Goal: Answer question/provide support: Share knowledge or assist other users

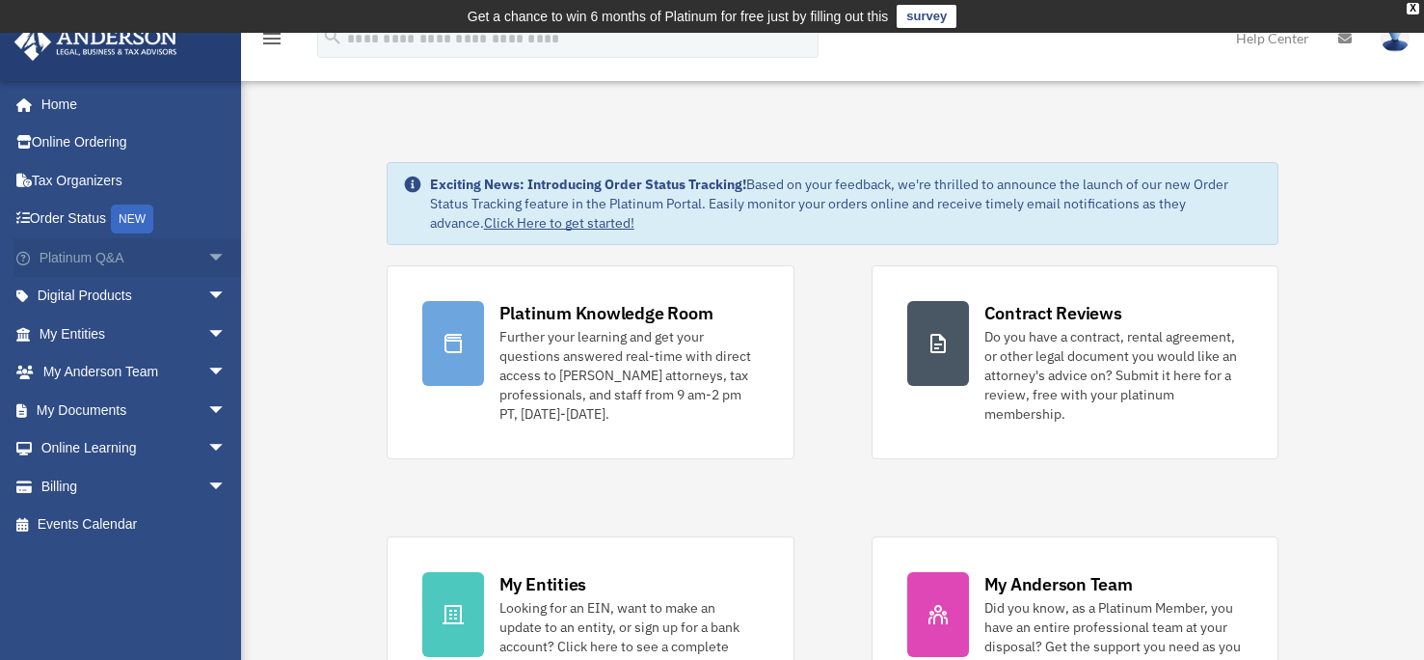
click at [138, 255] on link "Platinum Q&A arrow_drop_down" at bounding box center [135, 257] width 242 height 39
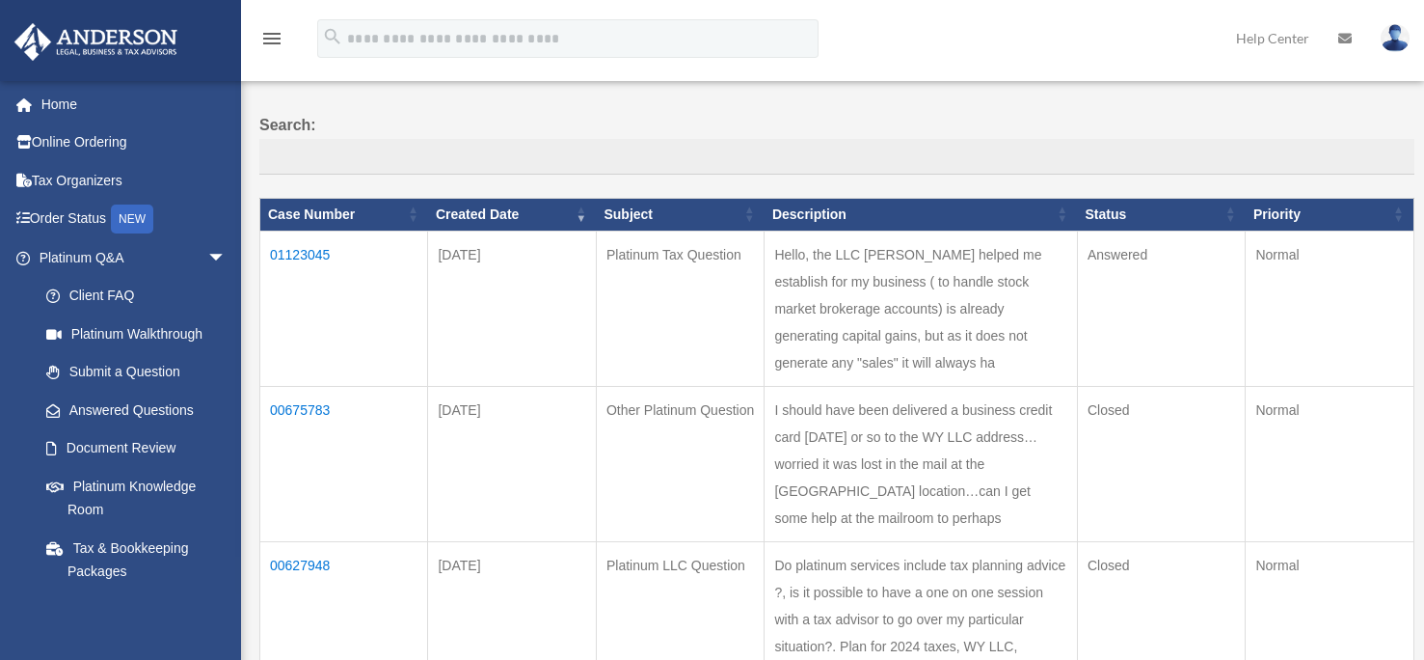
scroll to position [193, 0]
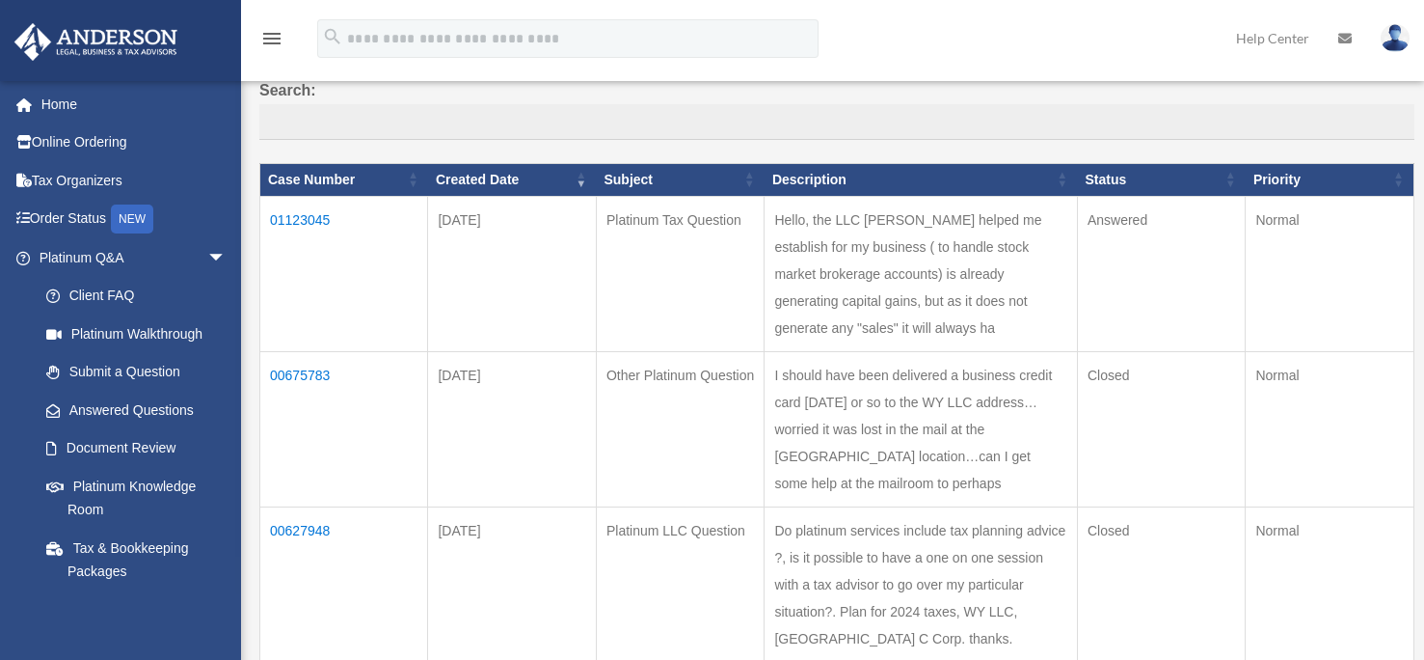
click at [322, 227] on td "01123045" at bounding box center [344, 273] width 168 height 155
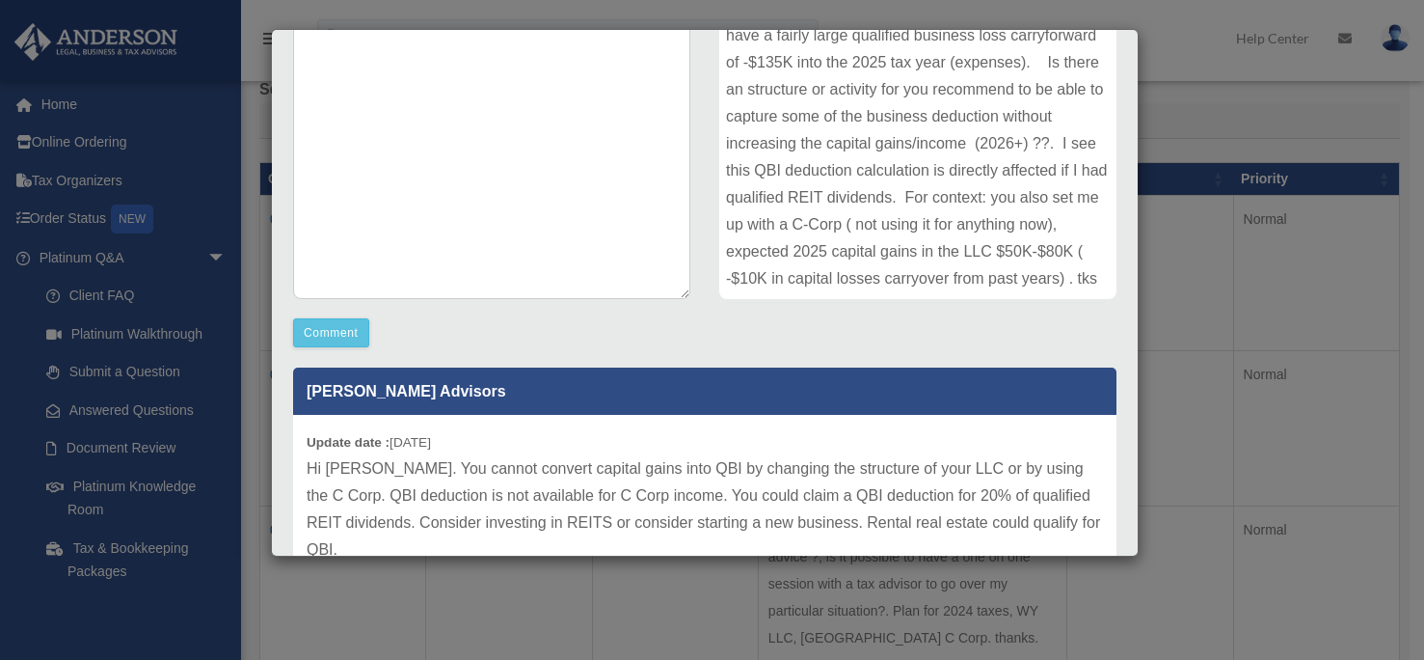
scroll to position [405, 0]
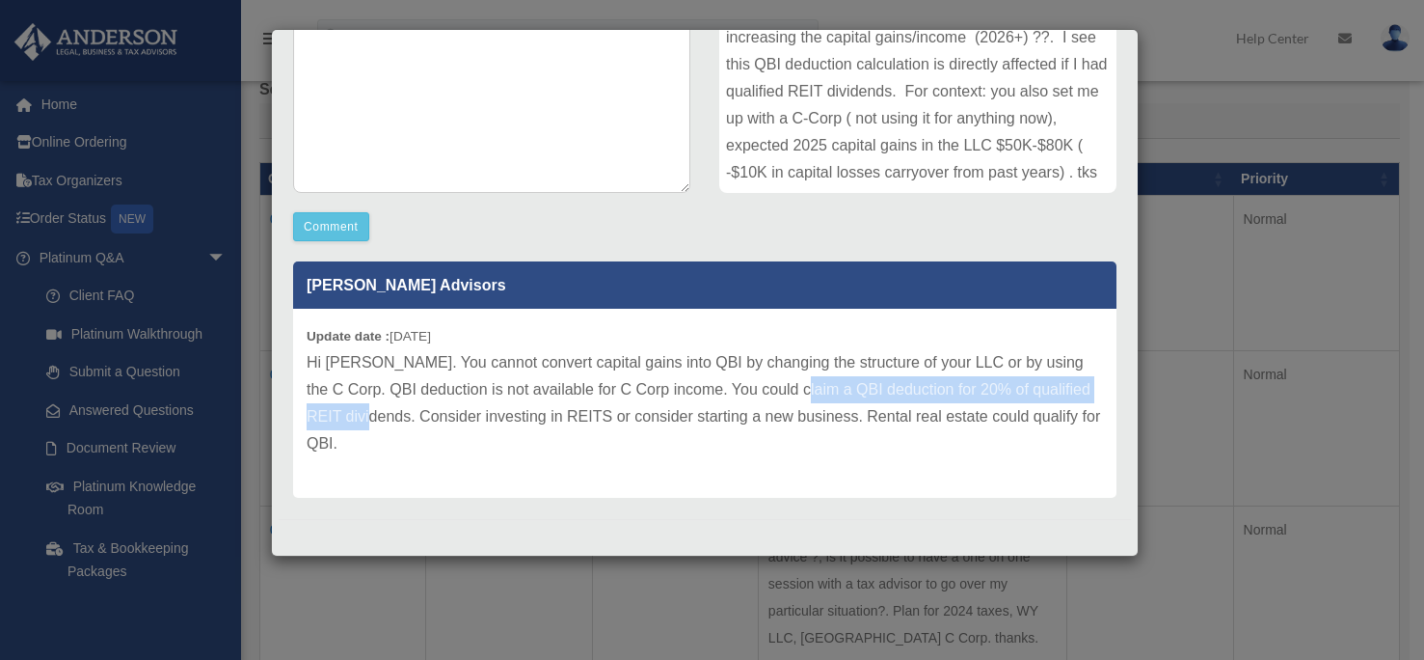
drag, startPoint x: 383, startPoint y: 418, endPoint x: 777, endPoint y: 392, distance: 395.2
click at [777, 392] on p "Hi Miguel. You cannot convert capital gains into QBI by changing the structure …" at bounding box center [705, 403] width 797 height 108
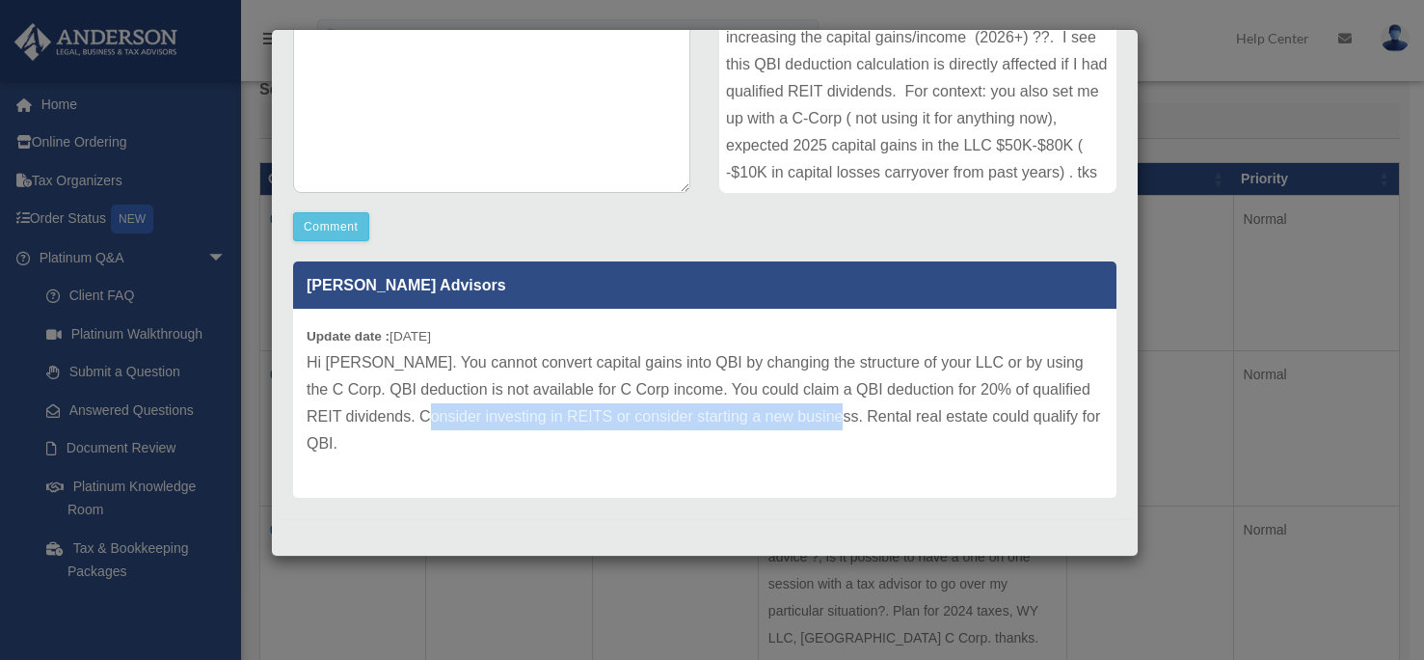
drag, startPoint x: 442, startPoint y: 416, endPoint x: 858, endPoint y: 422, distance: 416.7
click at [858, 422] on p "Hi Miguel. You cannot convert capital gains into QBI by changing the structure …" at bounding box center [705, 403] width 797 height 108
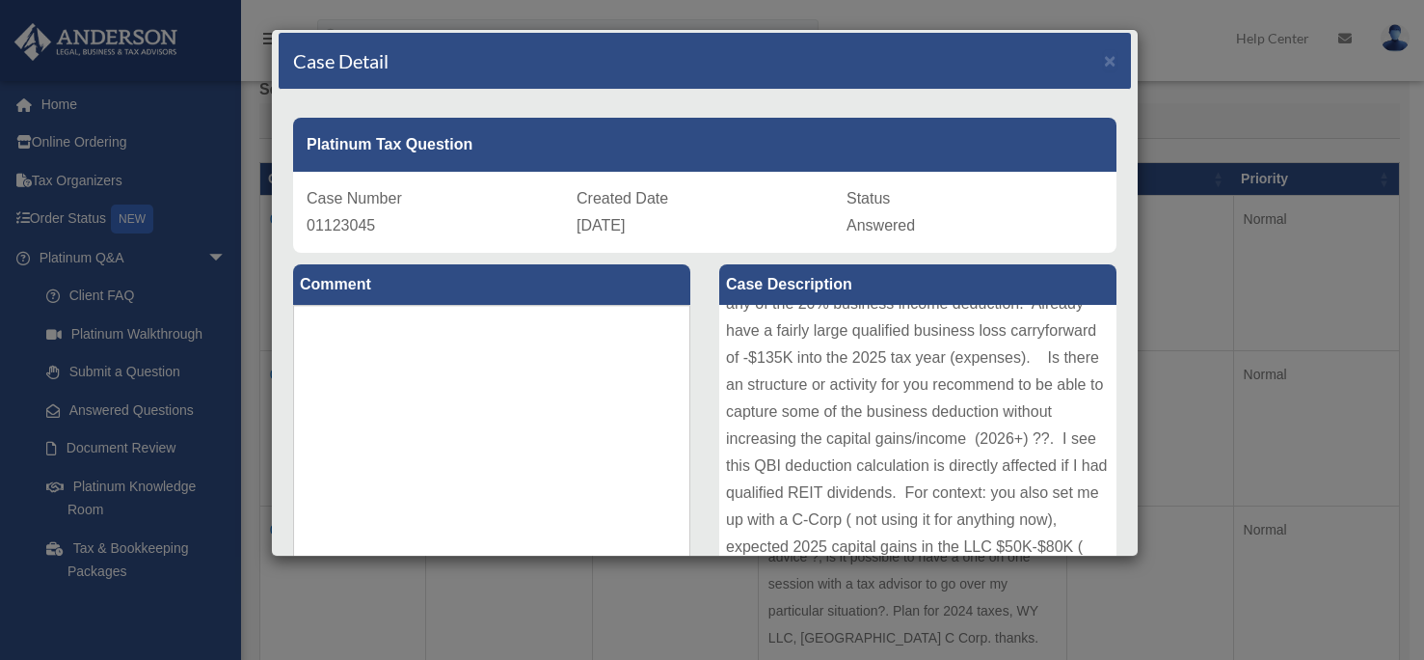
scroll to position [0, 0]
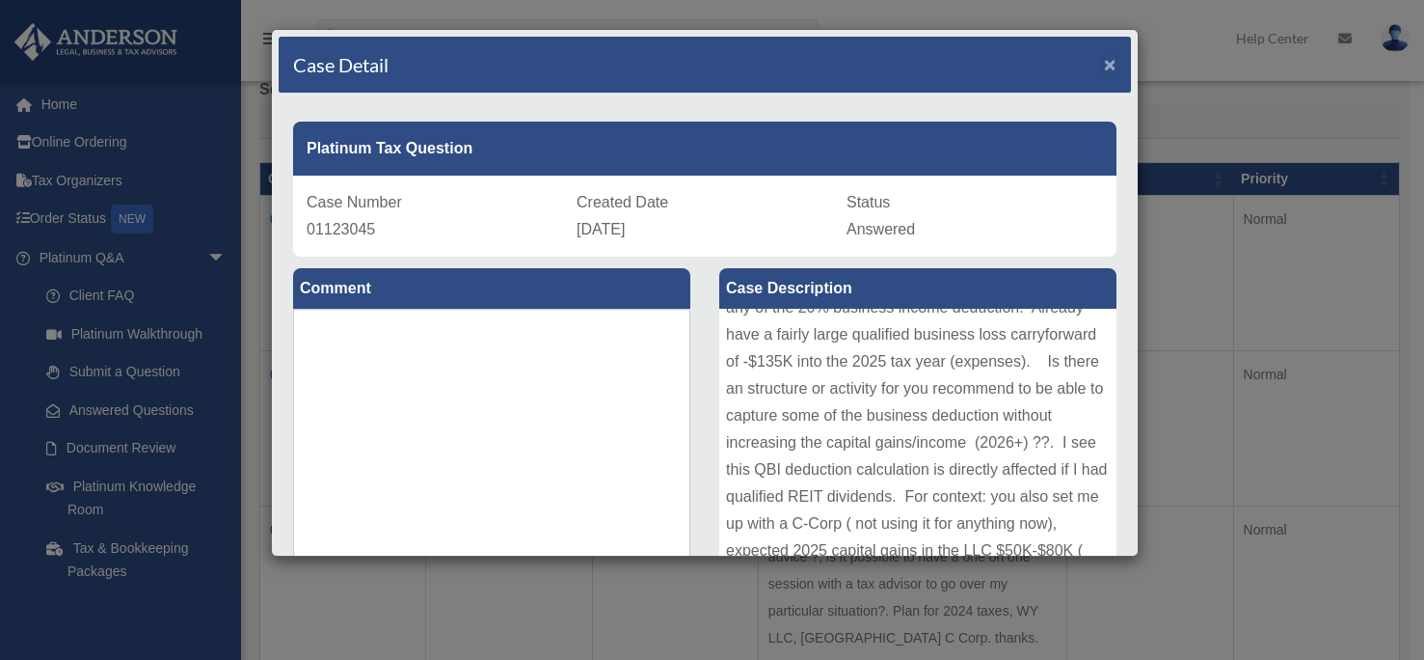
click at [1104, 66] on span "×" at bounding box center [1110, 64] width 13 height 22
